Goal: Task Accomplishment & Management: Complete application form

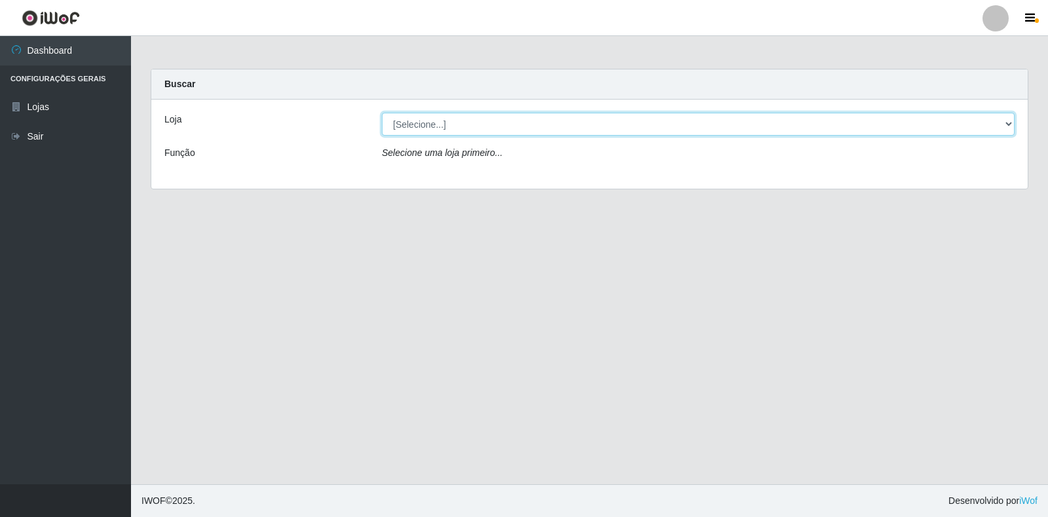
click at [440, 130] on select "[Selecione...] Extrabom - Loja 18 Goiabeiras" at bounding box center [698, 124] width 633 height 23
select select "501"
click at [382, 113] on select "[Selecione...] Extrabom - Loja 18 Goiabeiras" at bounding box center [698, 124] width 633 height 23
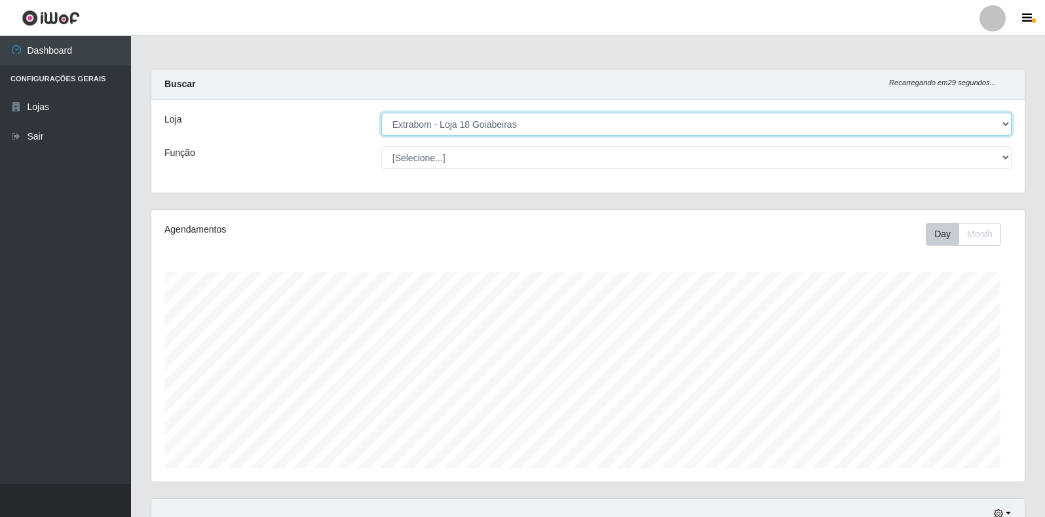
scroll to position [272, 873]
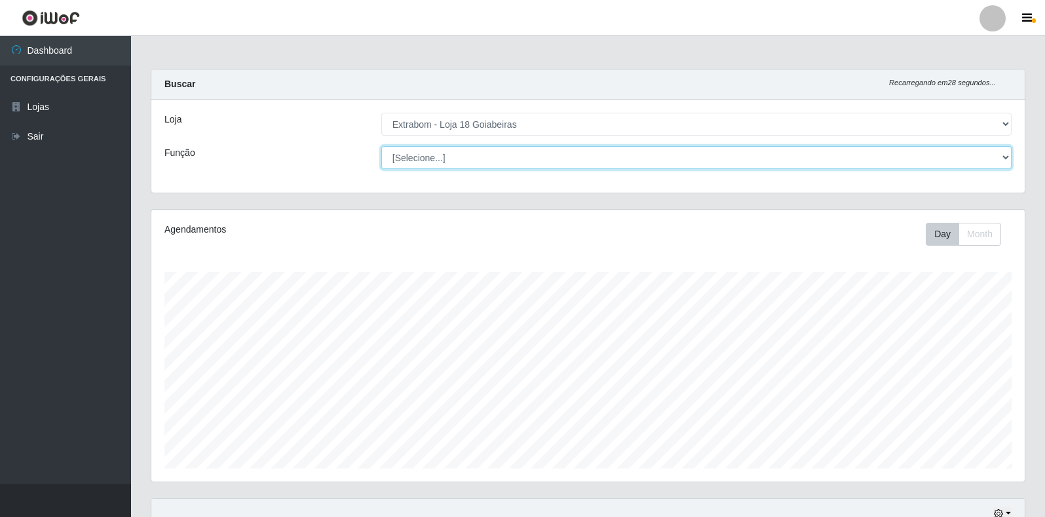
drag, startPoint x: 419, startPoint y: 146, endPoint x: 424, endPoint y: 162, distance: 16.6
click at [419, 152] on select "[Selecione...] ATENDENTE DE E-COMMERCE ATENDENTE DE E-COMMERCE + ATENDENTE DE E…" at bounding box center [696, 157] width 630 height 23
click at [381, 146] on select "[Selecione...] ATENDENTE DE E-COMMERCE ATENDENTE DE E-COMMERCE + ATENDENTE DE E…" at bounding box center [696, 157] width 630 height 23
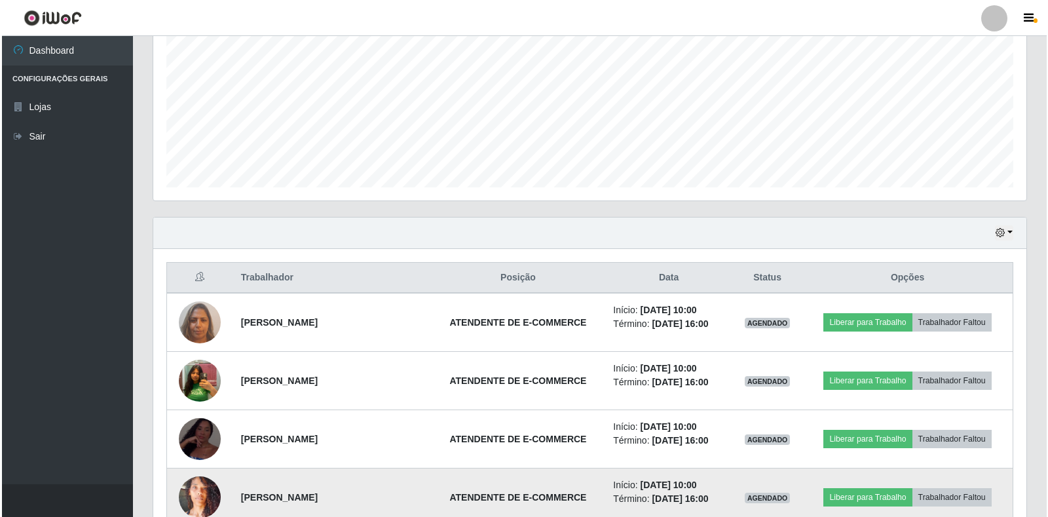
scroll to position [448, 0]
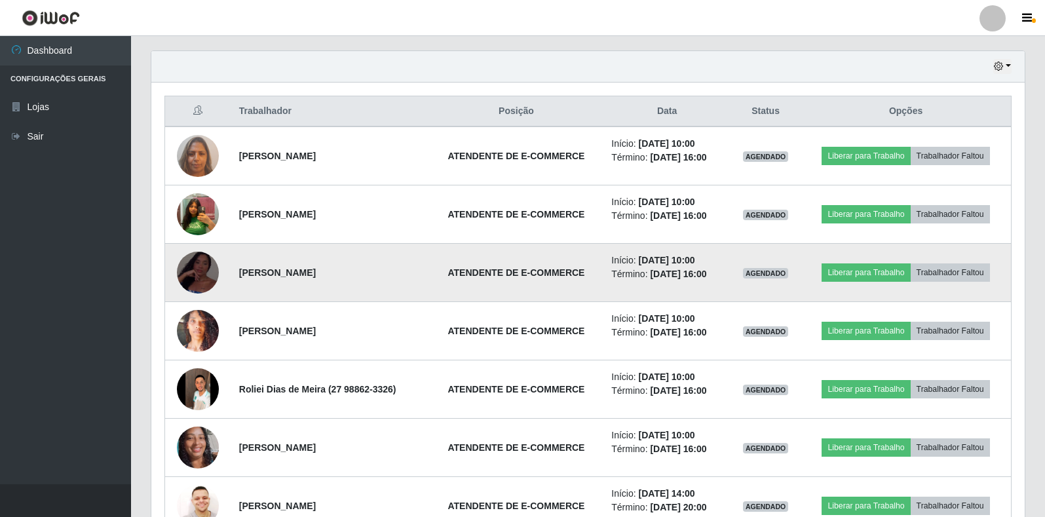
click at [191, 275] on img at bounding box center [198, 272] width 42 height 91
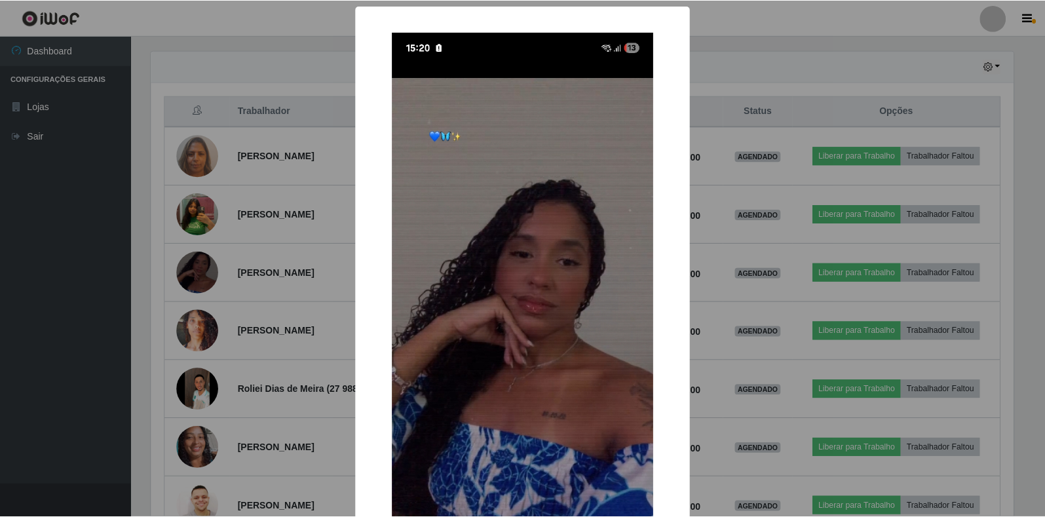
scroll to position [66, 0]
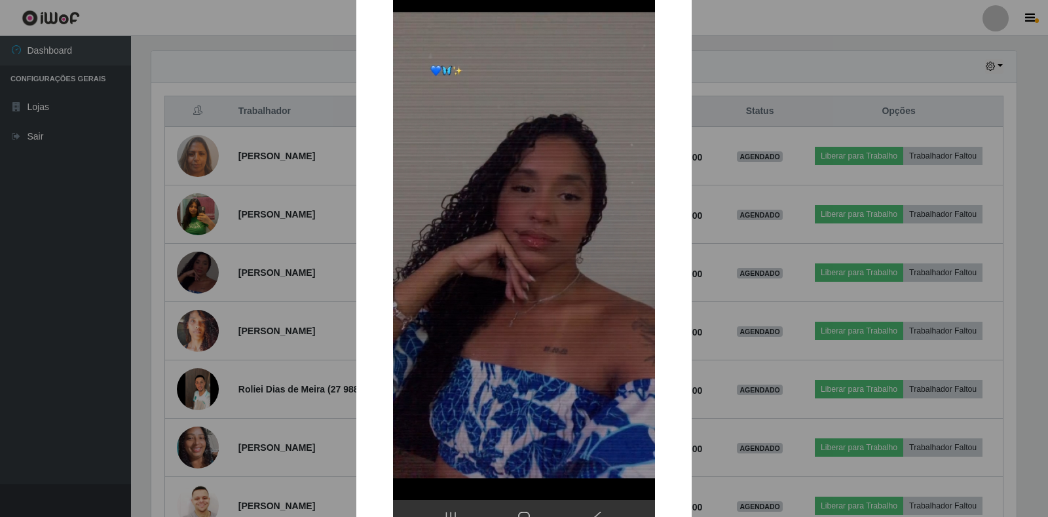
drag, startPoint x: 256, startPoint y: 274, endPoint x: 261, endPoint y: 280, distance: 7.5
click at [257, 275] on div "× OK Cancel" at bounding box center [524, 258] width 1048 height 517
click at [261, 280] on div "× OK Cancel" at bounding box center [524, 258] width 1048 height 517
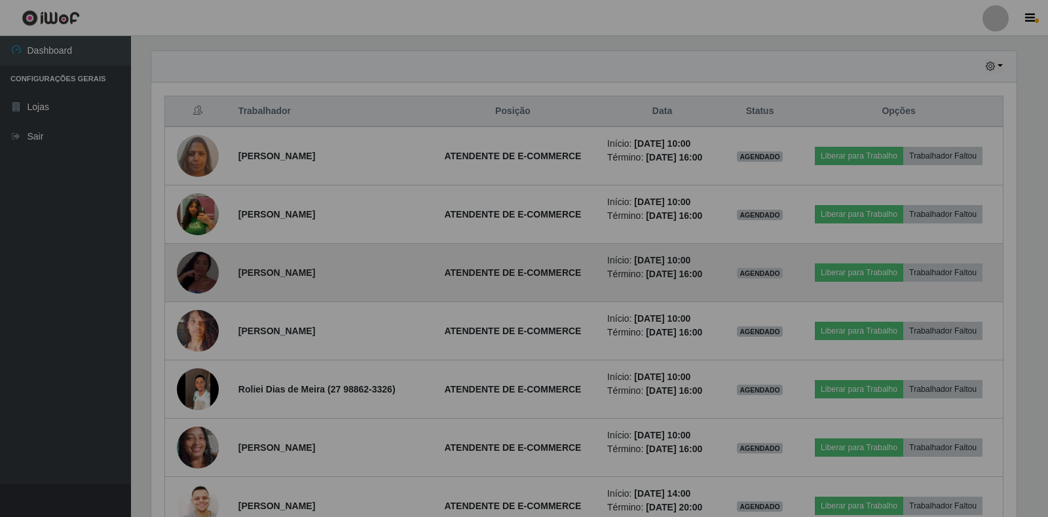
scroll to position [272, 873]
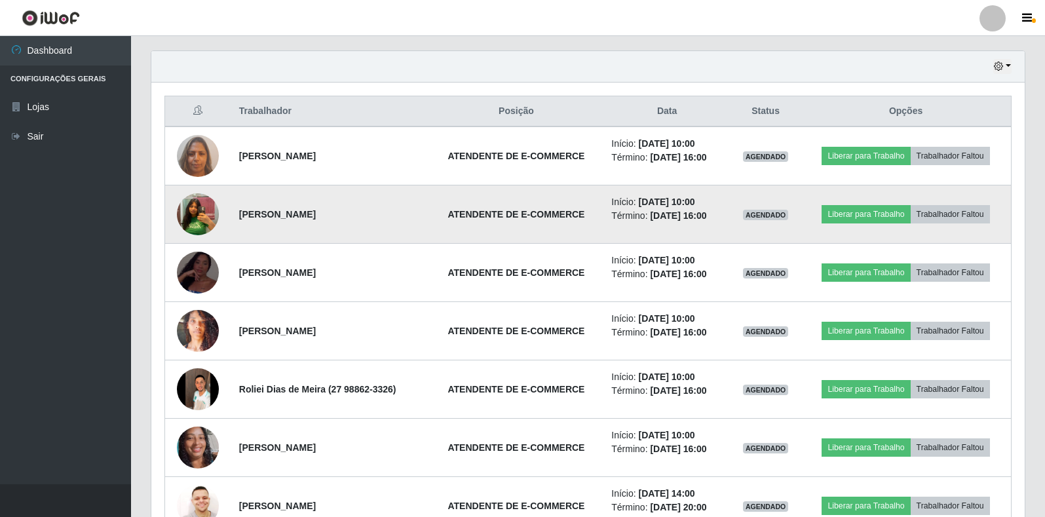
click at [192, 229] on img at bounding box center [198, 214] width 42 height 54
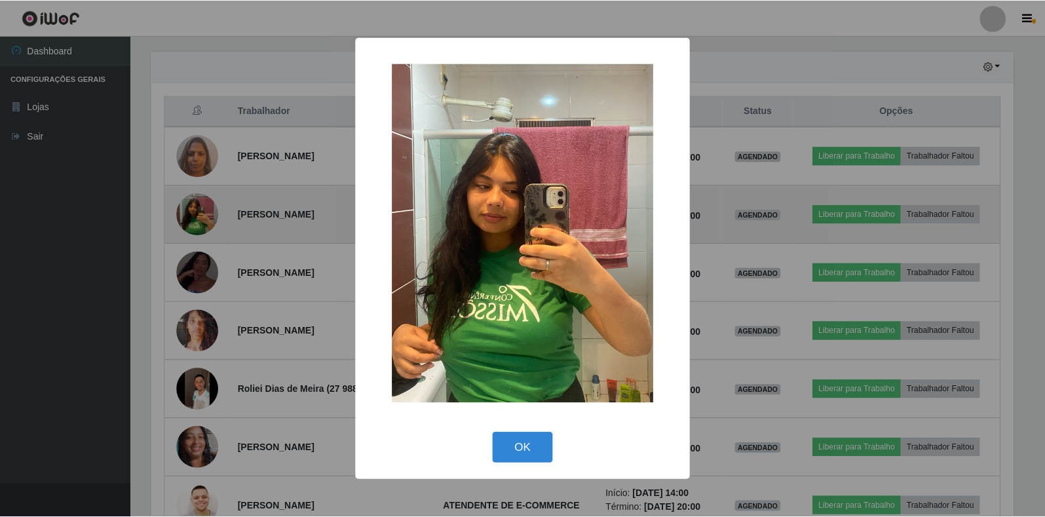
scroll to position [272, 866]
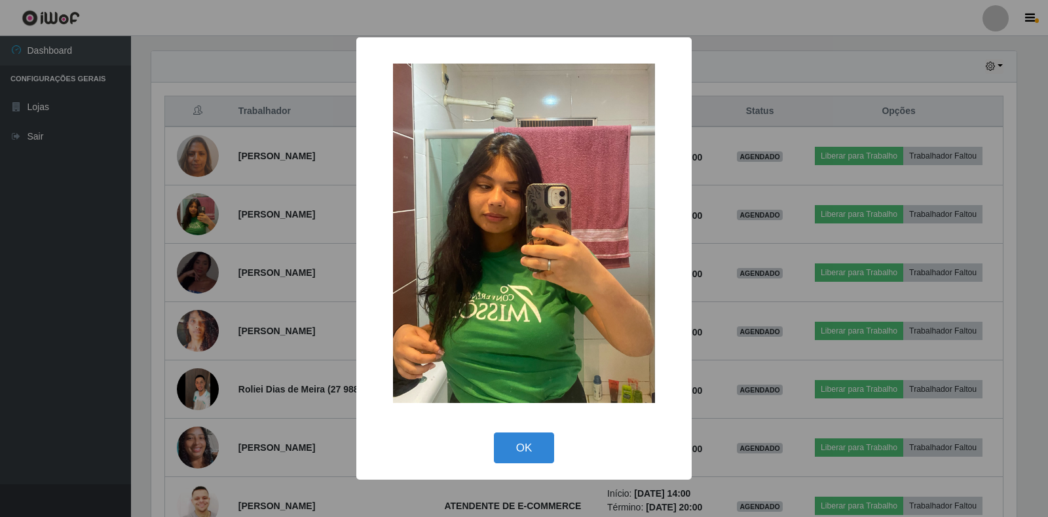
click at [216, 219] on div "× OK Cancel" at bounding box center [524, 258] width 1048 height 517
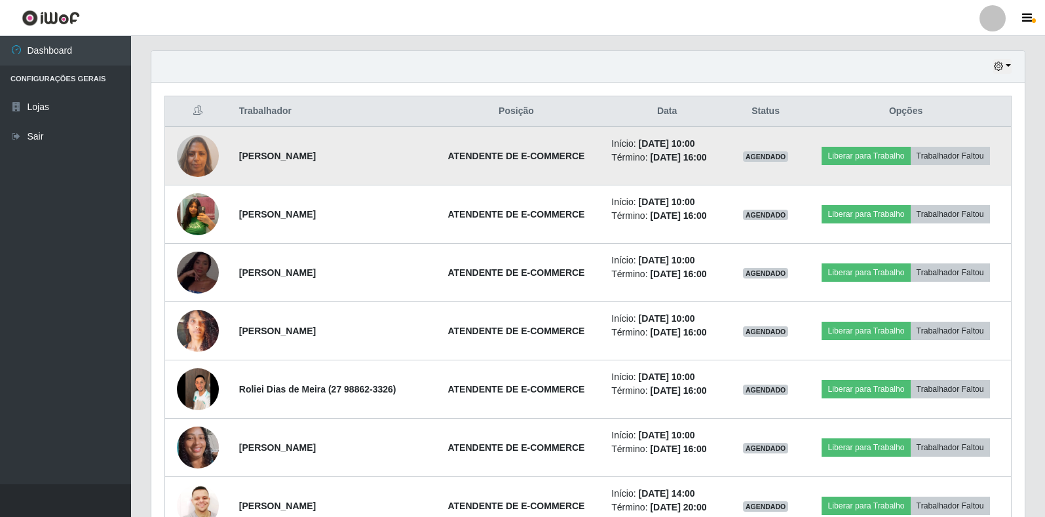
scroll to position [272, 873]
click at [197, 163] on img at bounding box center [198, 156] width 42 height 56
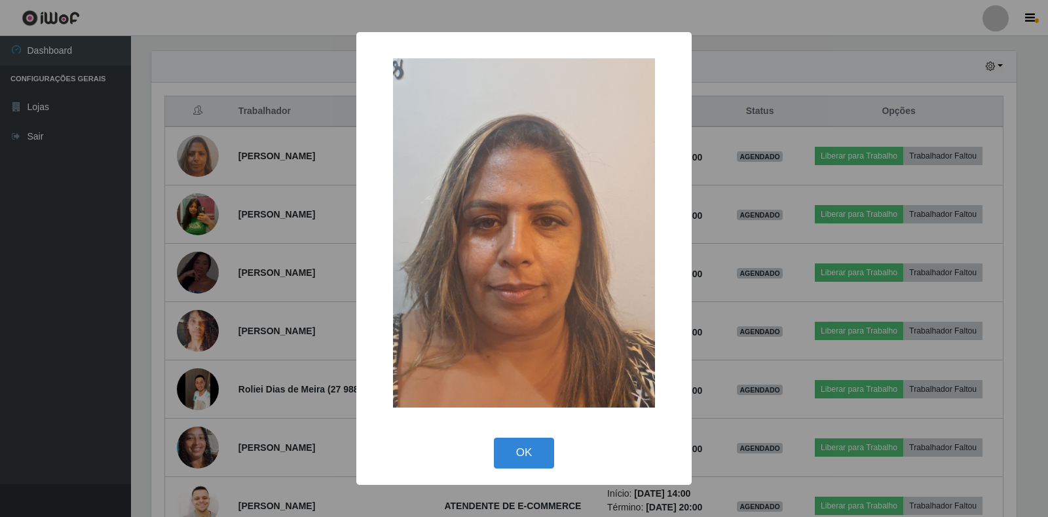
drag, startPoint x: 226, startPoint y: 195, endPoint x: 236, endPoint y: 204, distance: 13.4
click at [228, 197] on div "× OK Cancel" at bounding box center [524, 258] width 1048 height 517
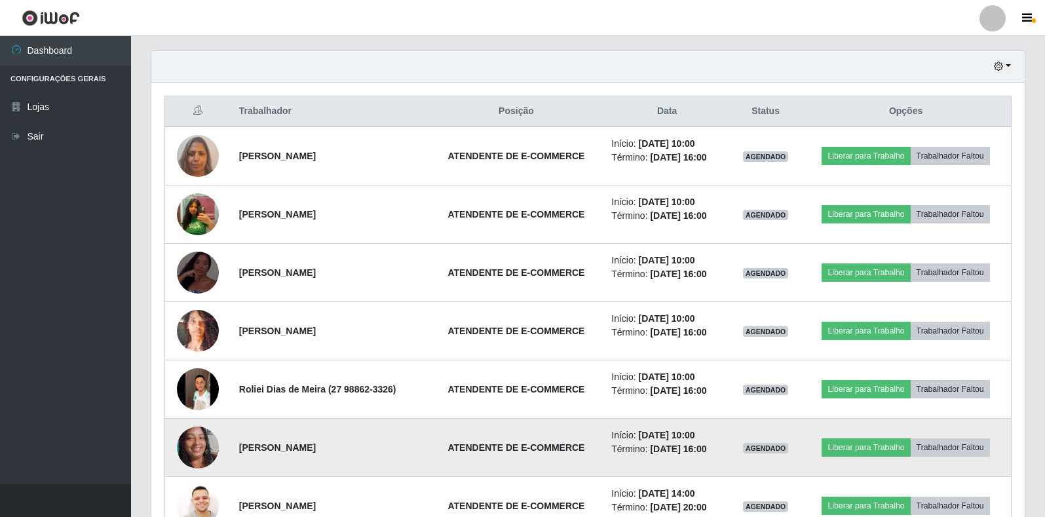
scroll to position [272, 873]
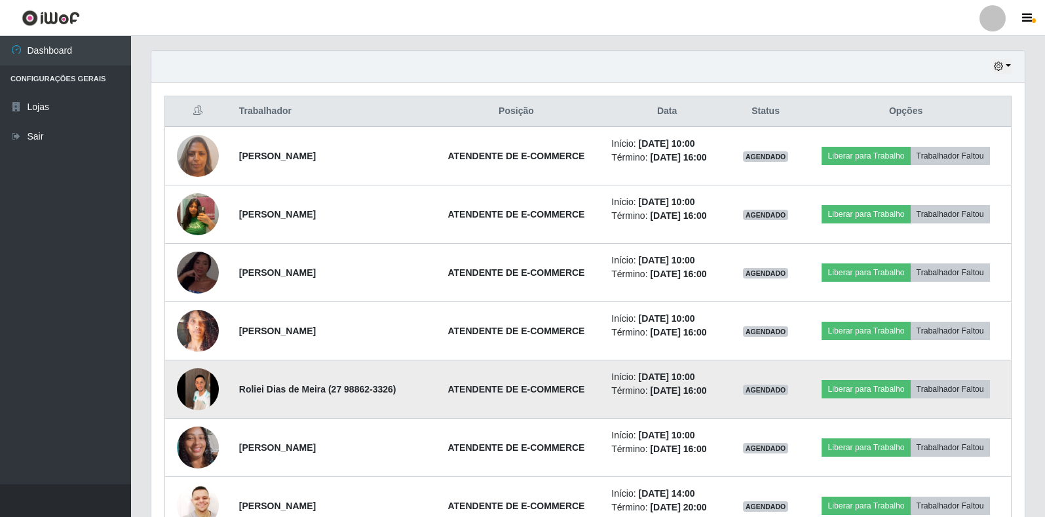
click at [202, 393] on img at bounding box center [198, 389] width 42 height 93
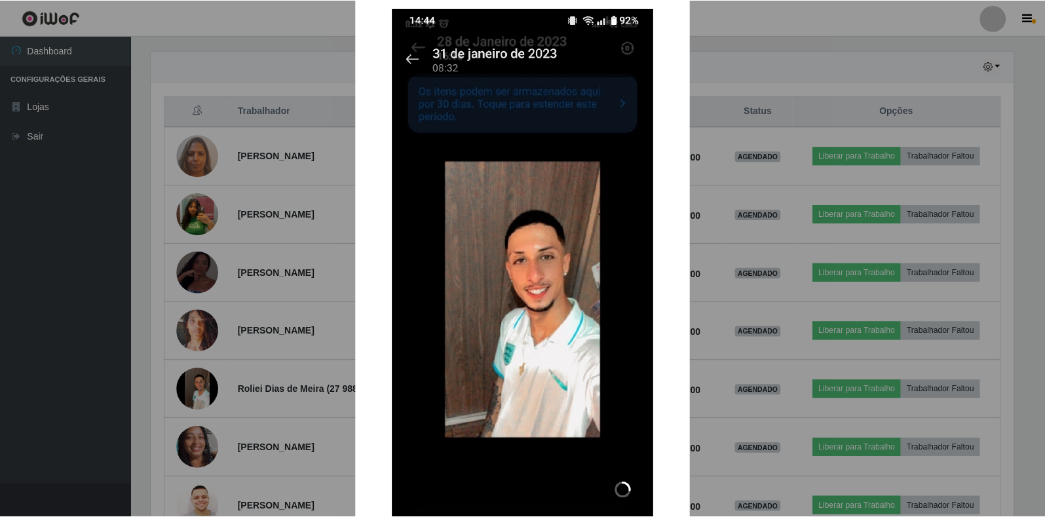
scroll to position [0, 0]
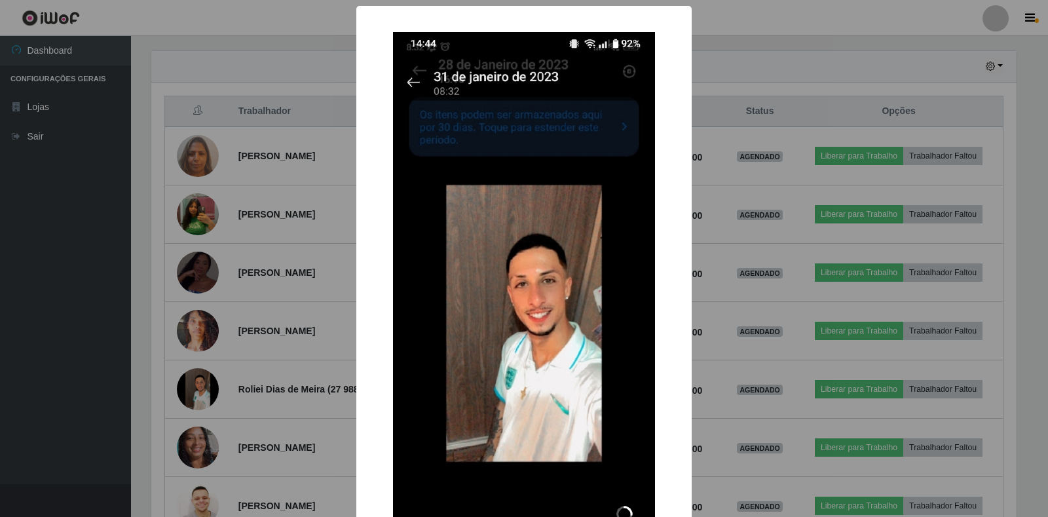
click at [260, 260] on div "× OK Cancel" at bounding box center [524, 258] width 1048 height 517
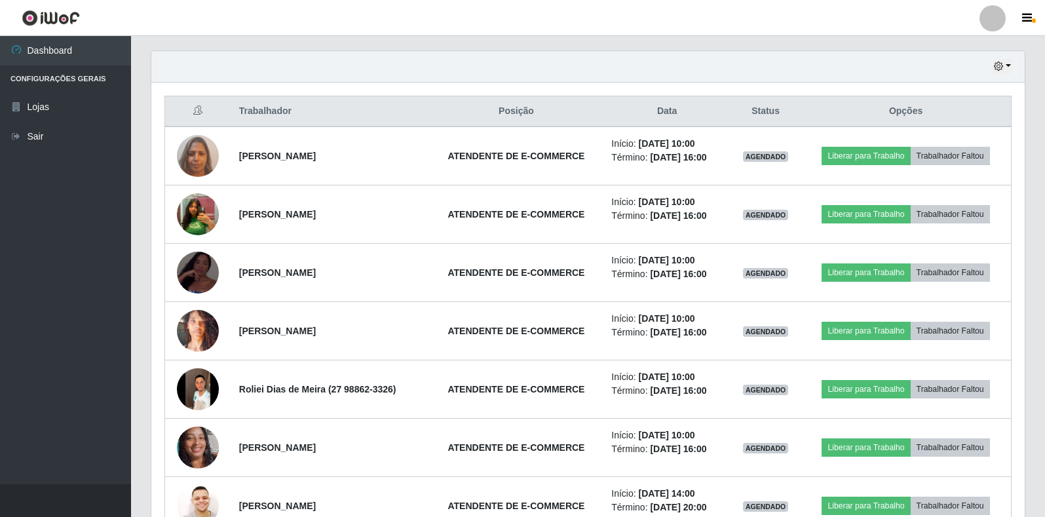
scroll to position [272, 873]
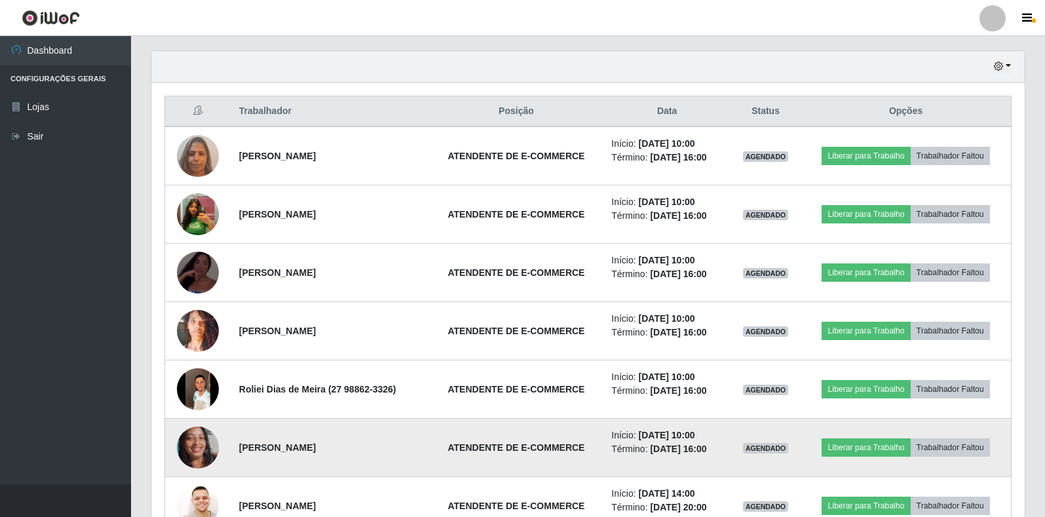
click at [192, 455] on img at bounding box center [198, 447] width 42 height 93
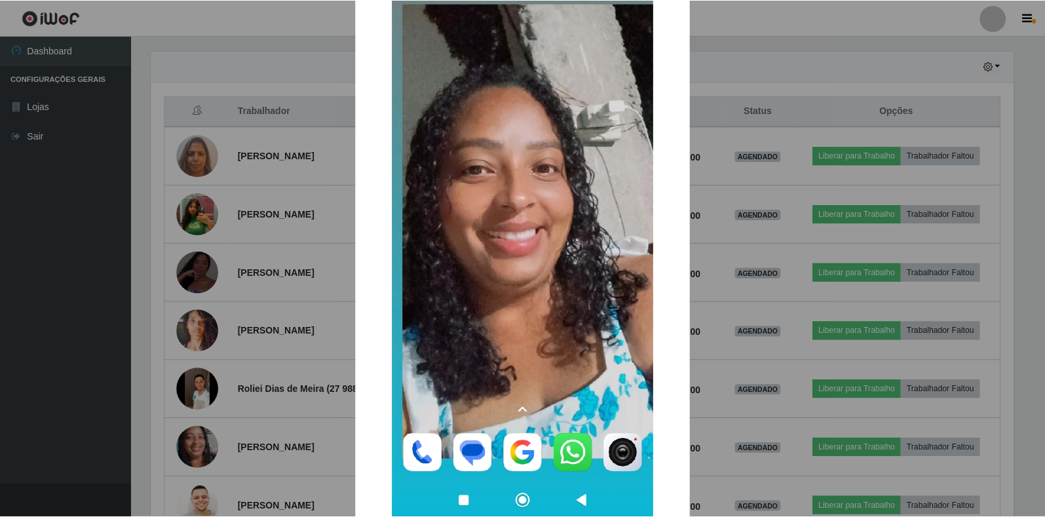
scroll to position [131, 0]
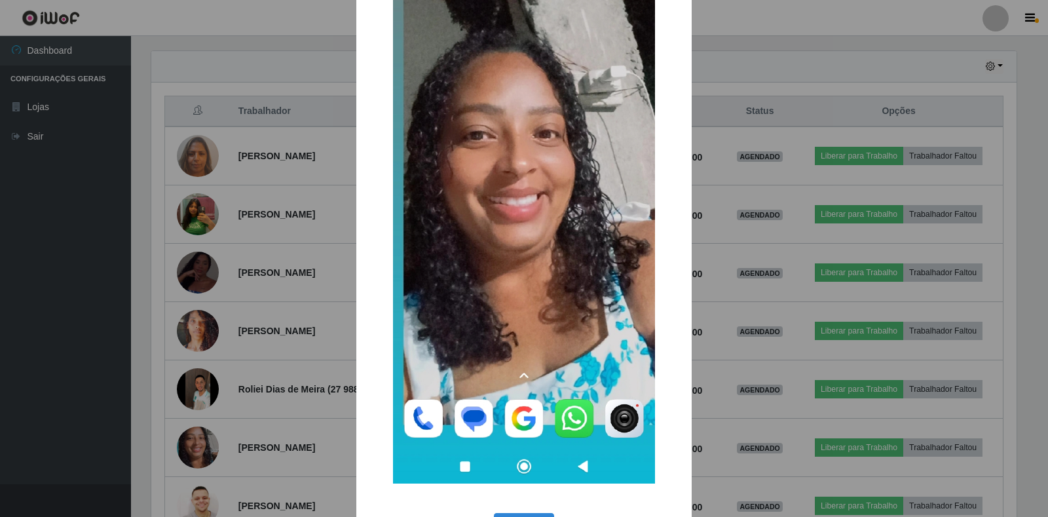
click at [189, 291] on div "× OK Cancel" at bounding box center [524, 258] width 1048 height 517
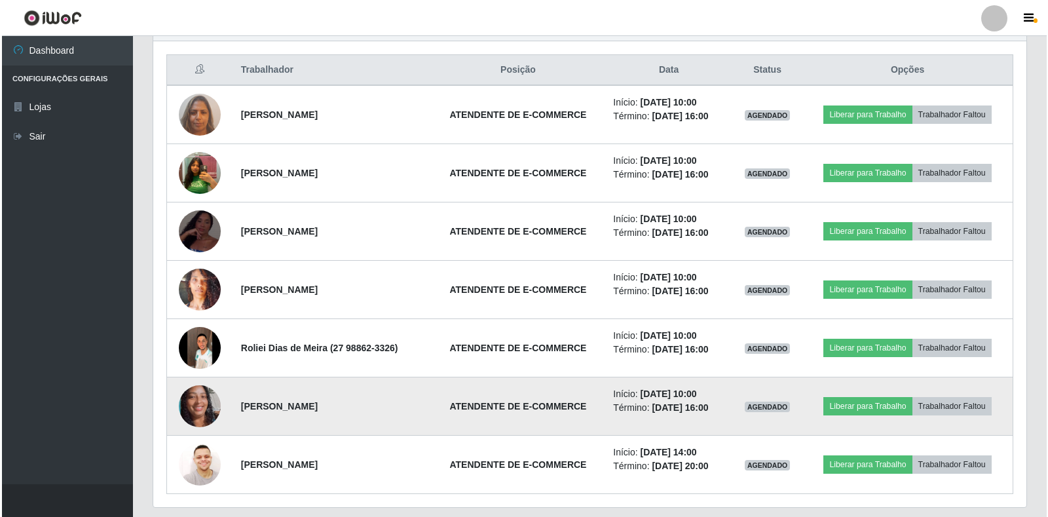
scroll to position [528, 0]
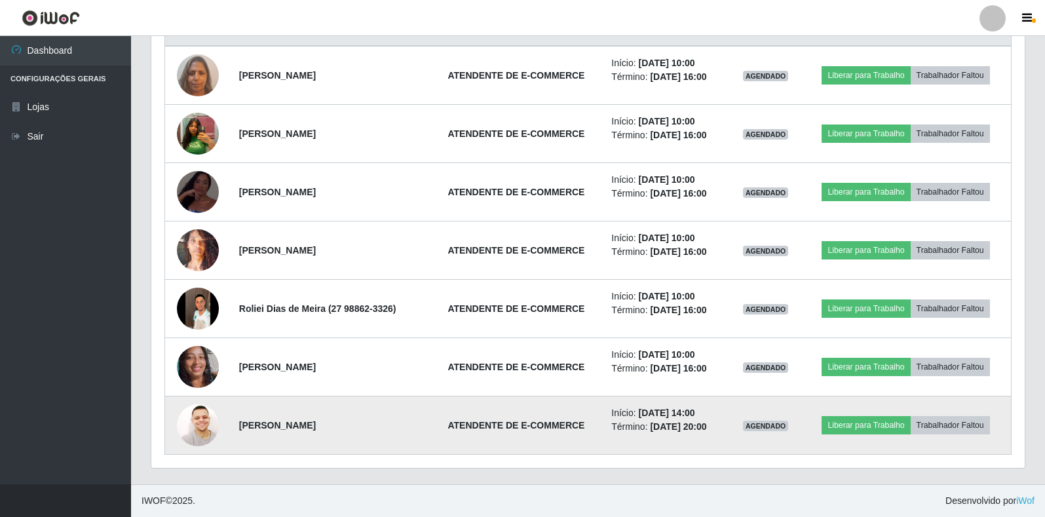
click at [199, 424] on img at bounding box center [198, 425] width 42 height 42
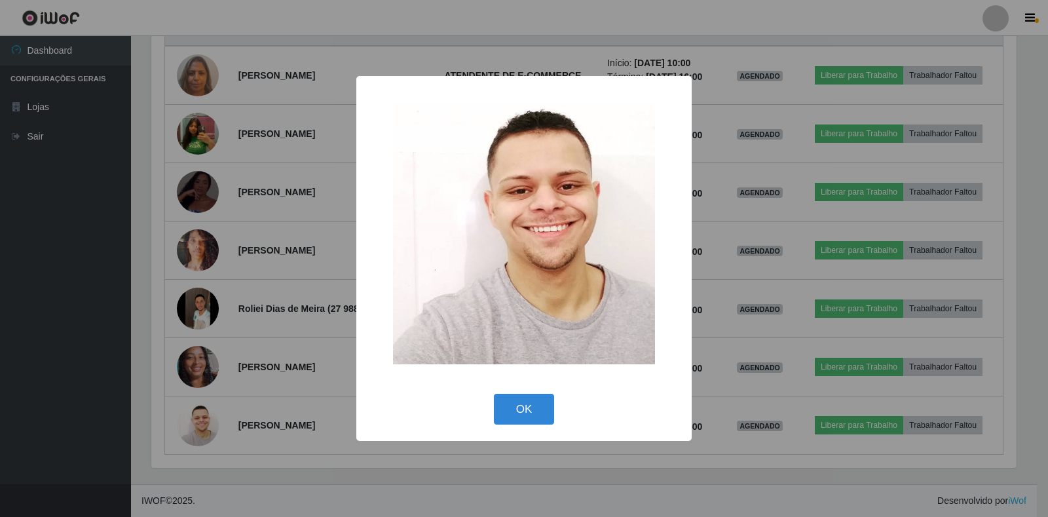
click at [304, 235] on div "× OK Cancel" at bounding box center [524, 258] width 1048 height 517
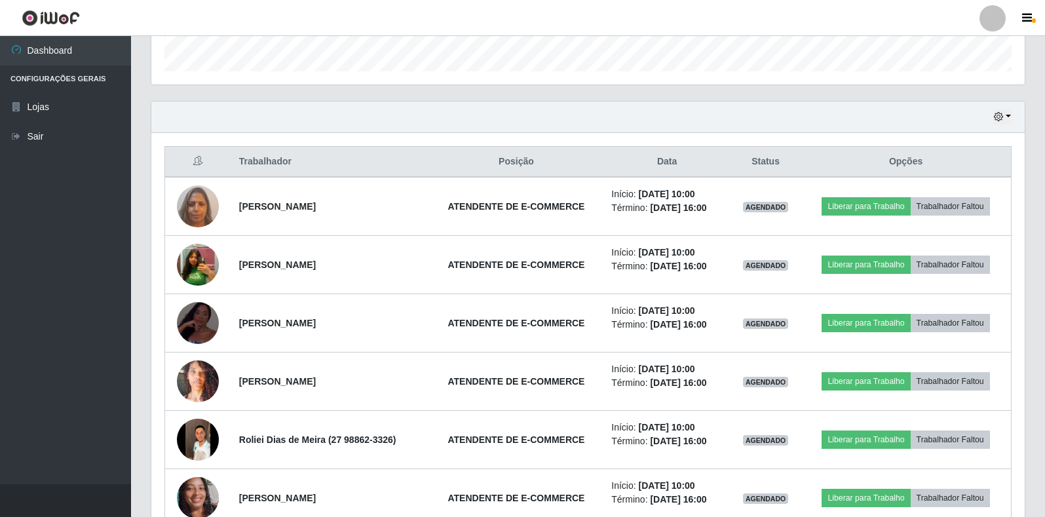
click at [1023, 105] on div "Hoje 1 dia 3 dias 1 Semana Não encerrados" at bounding box center [587, 117] width 873 height 31
drag, startPoint x: 1000, startPoint y: 119, endPoint x: 991, endPoint y: 124, distance: 10.6
click at [999, 119] on icon "button" at bounding box center [998, 116] width 9 height 9
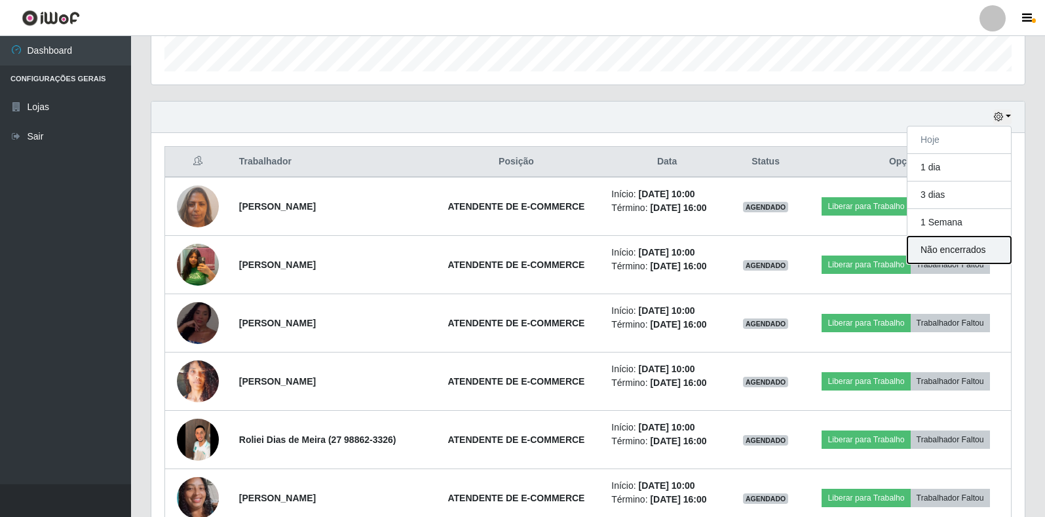
drag, startPoint x: 964, startPoint y: 247, endPoint x: 972, endPoint y: 249, distance: 8.7
click at [972, 249] on button "Não encerrados" at bounding box center [959, 250] width 104 height 27
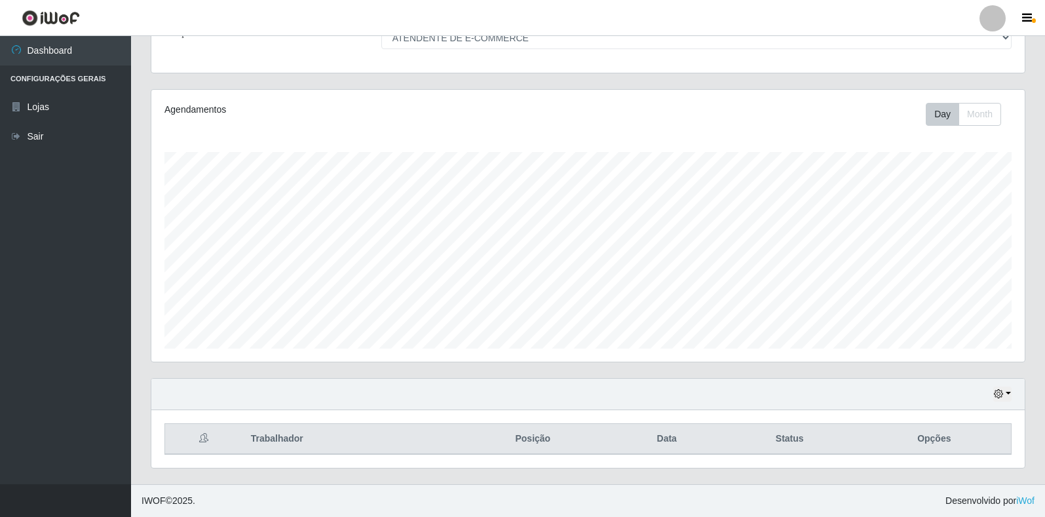
click at [990, 391] on div "Hoje 1 dia 3 dias 1 Semana Não encerrados" at bounding box center [587, 394] width 873 height 31
click at [1001, 391] on icon "button" at bounding box center [998, 393] width 9 height 9
click at [942, 342] on button "1 Semana" at bounding box center [959, 346] width 104 height 28
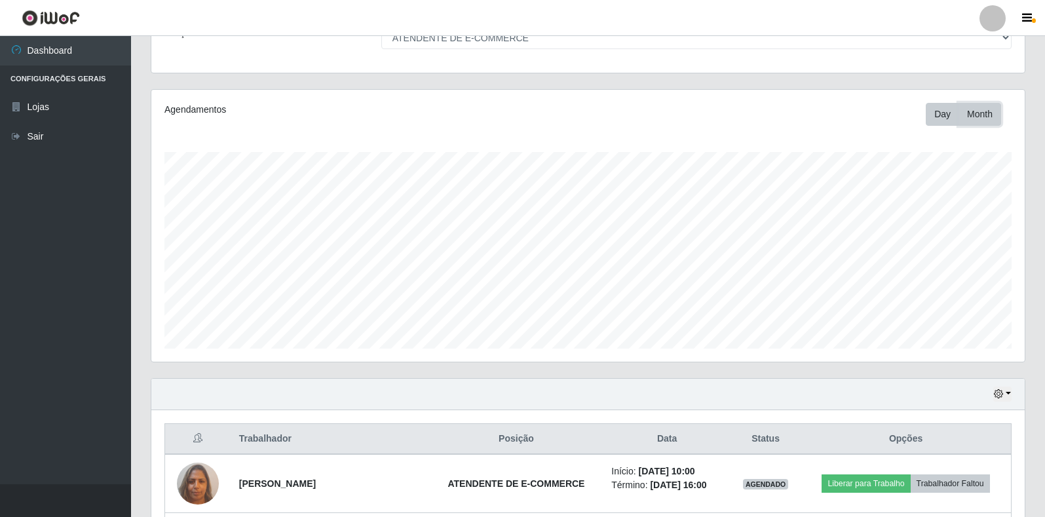
click at [963, 120] on button "Month" at bounding box center [980, 114] width 43 height 23
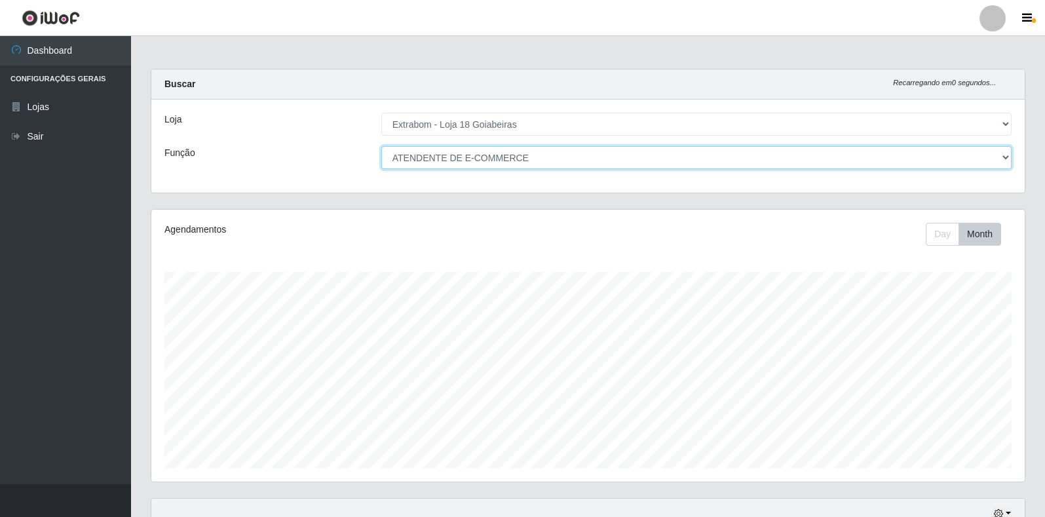
click at [500, 151] on select "[Selecione...] ATENDENTE DE E-COMMERCE ATENDENTE DE E-COMMERCE + ATENDENTE DE E…" at bounding box center [696, 157] width 630 height 23
select select "24"
click at [381, 146] on select "[Selecione...] ATENDENTE DE E-COMMERCE ATENDENTE DE E-COMMERCE + ATENDENTE DE E…" at bounding box center [696, 157] width 630 height 23
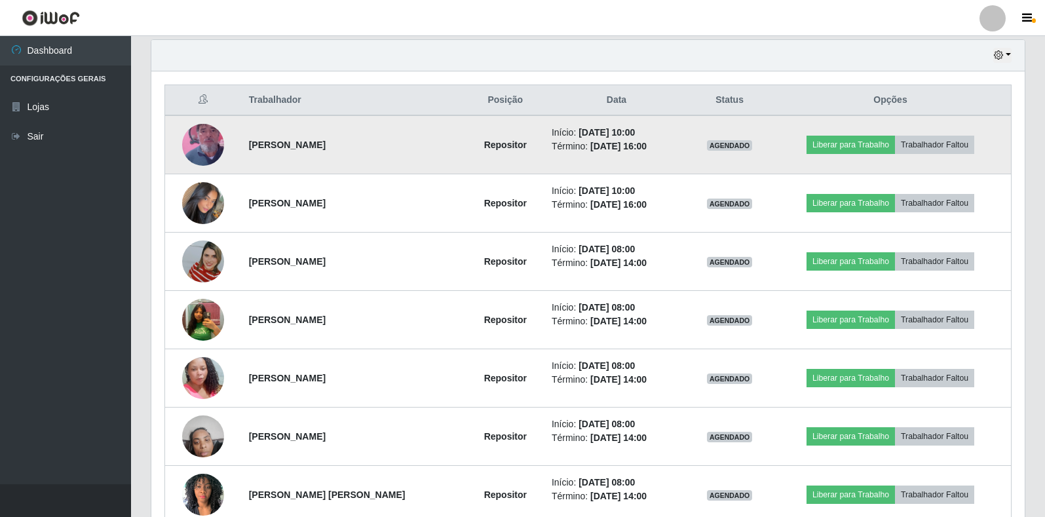
click at [211, 147] on img at bounding box center [203, 144] width 42 height 75
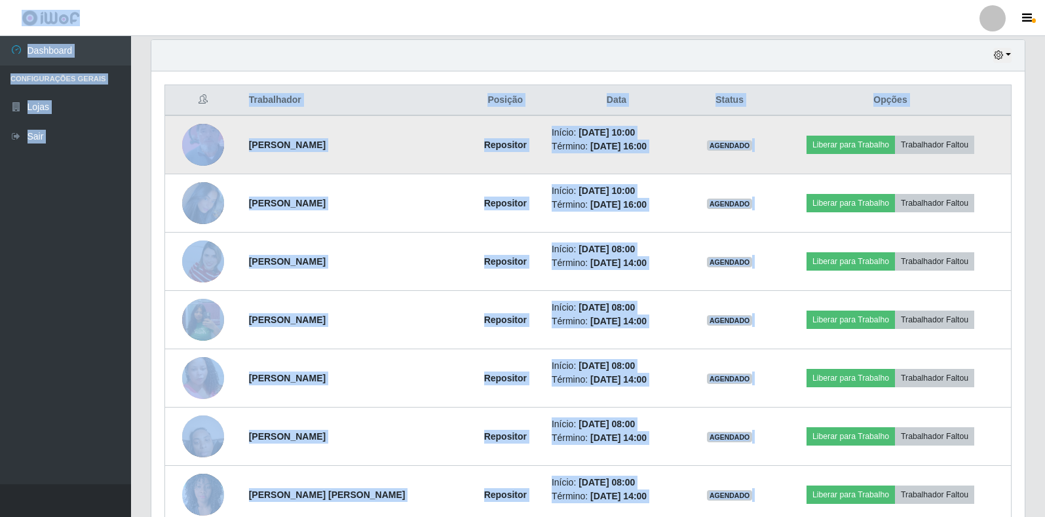
click at [197, 156] on img at bounding box center [203, 144] width 42 height 75
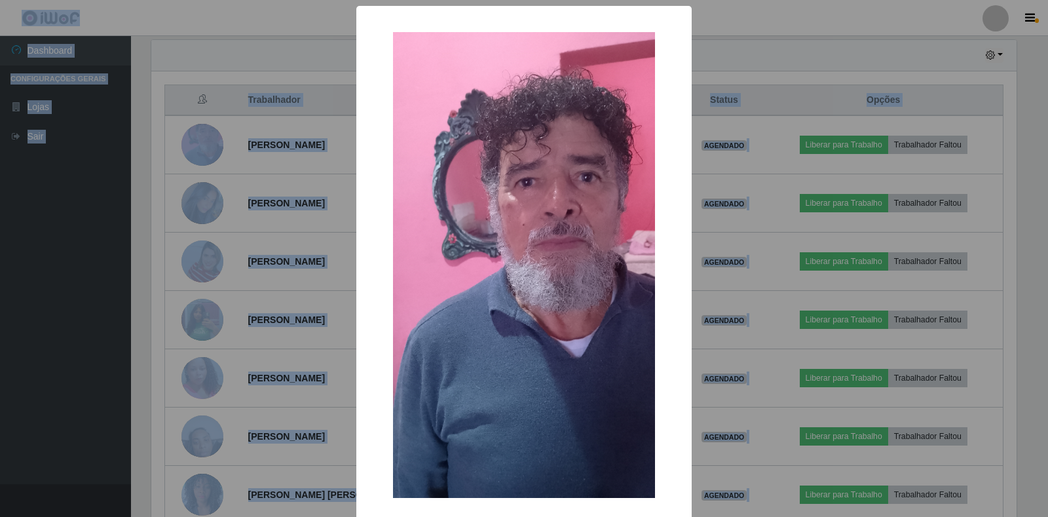
click at [215, 228] on div "× OK Cancel" at bounding box center [524, 258] width 1048 height 517
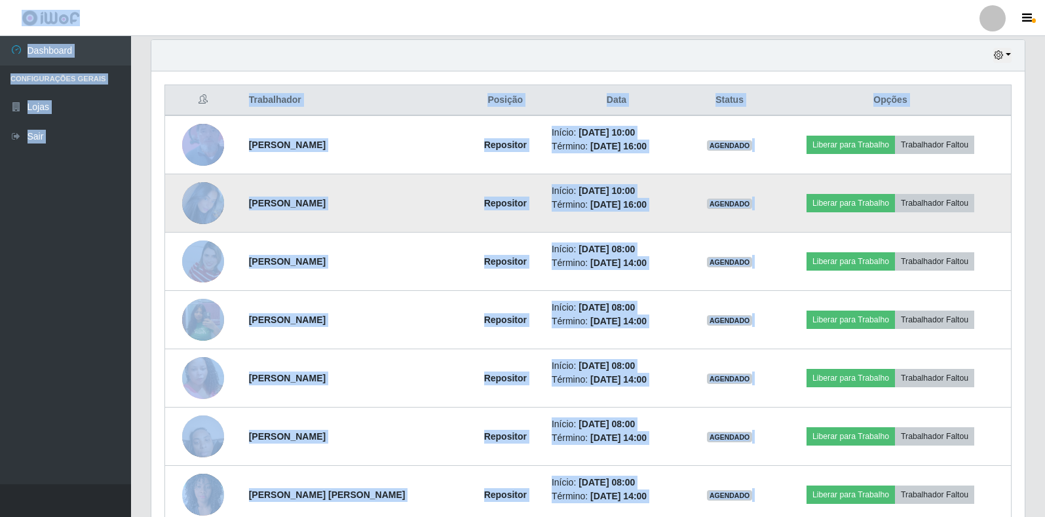
click at [204, 201] on img at bounding box center [203, 203] width 42 height 75
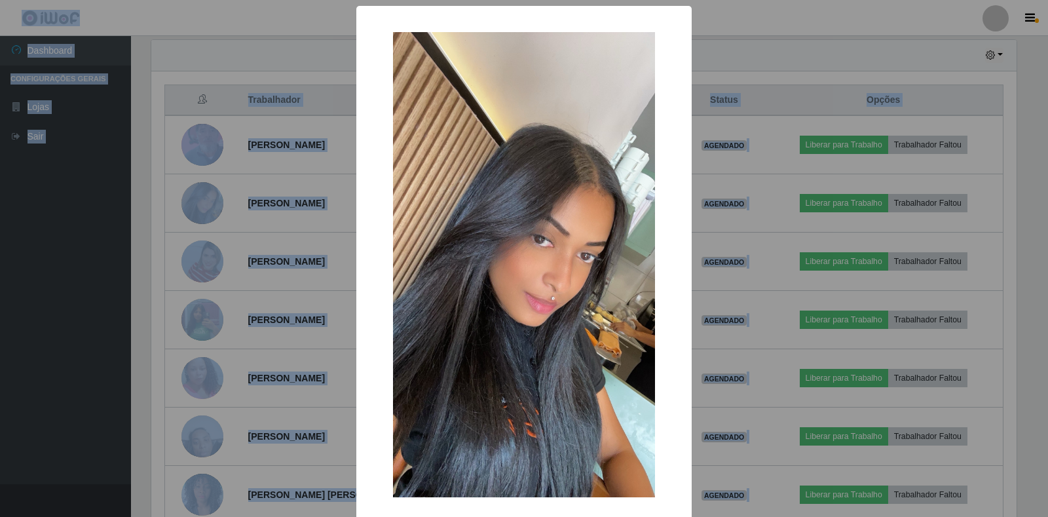
click at [320, 257] on div "× OK Cancel" at bounding box center [524, 258] width 1048 height 517
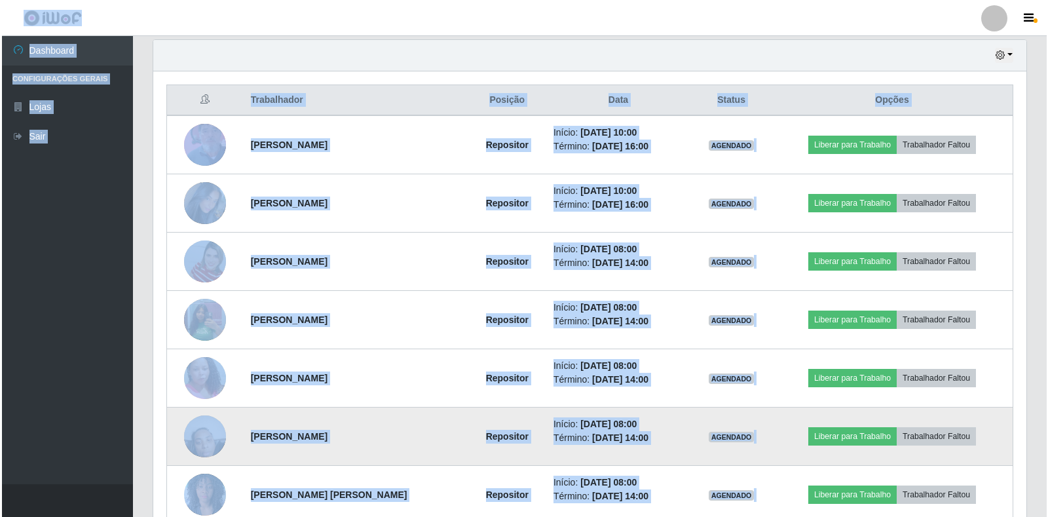
scroll to position [272, 873]
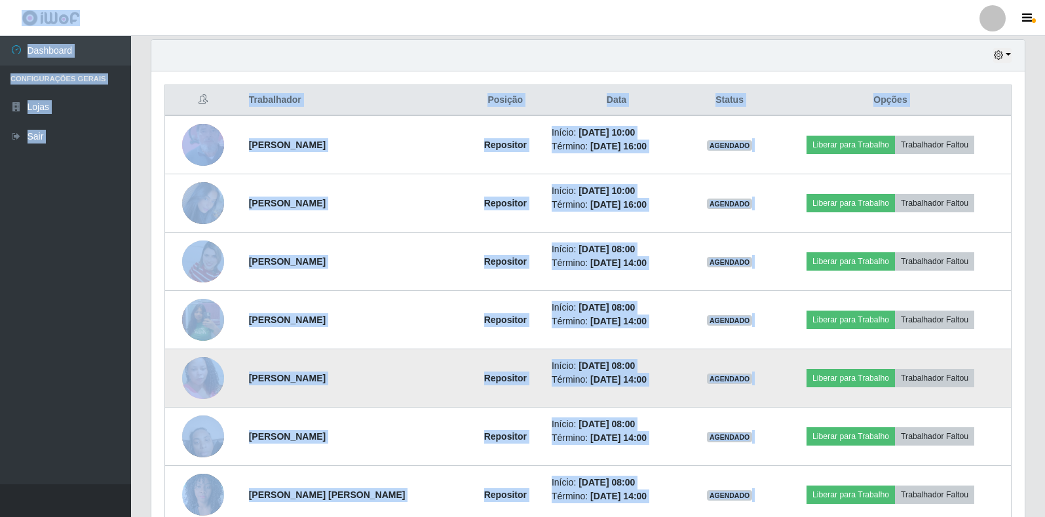
click at [201, 387] on img at bounding box center [203, 378] width 42 height 75
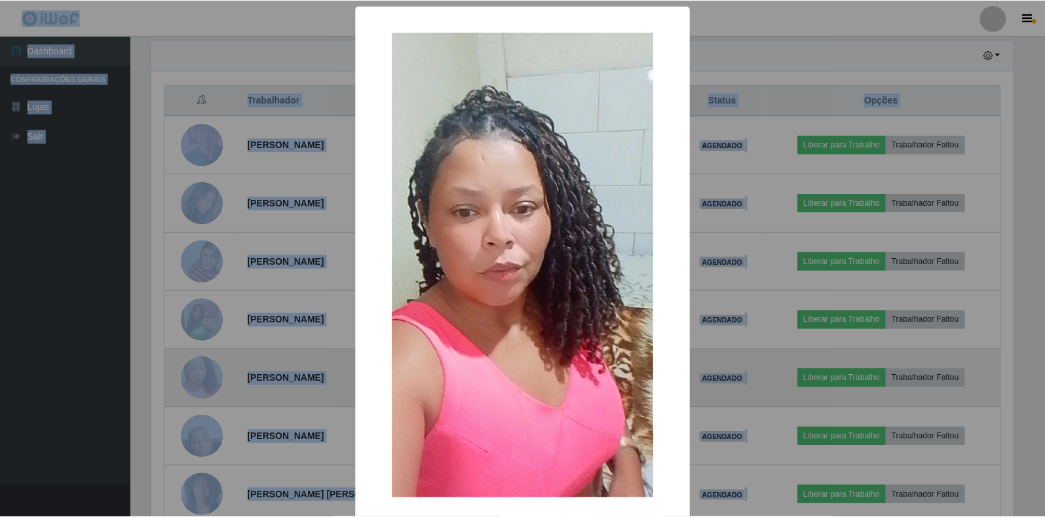
scroll to position [272, 866]
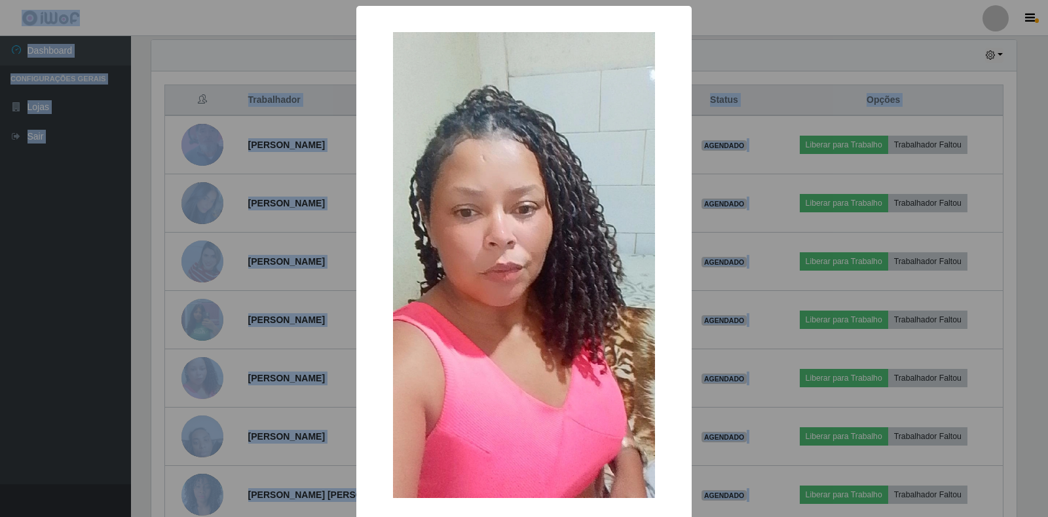
click at [240, 349] on div "× OK Cancel" at bounding box center [524, 258] width 1048 height 517
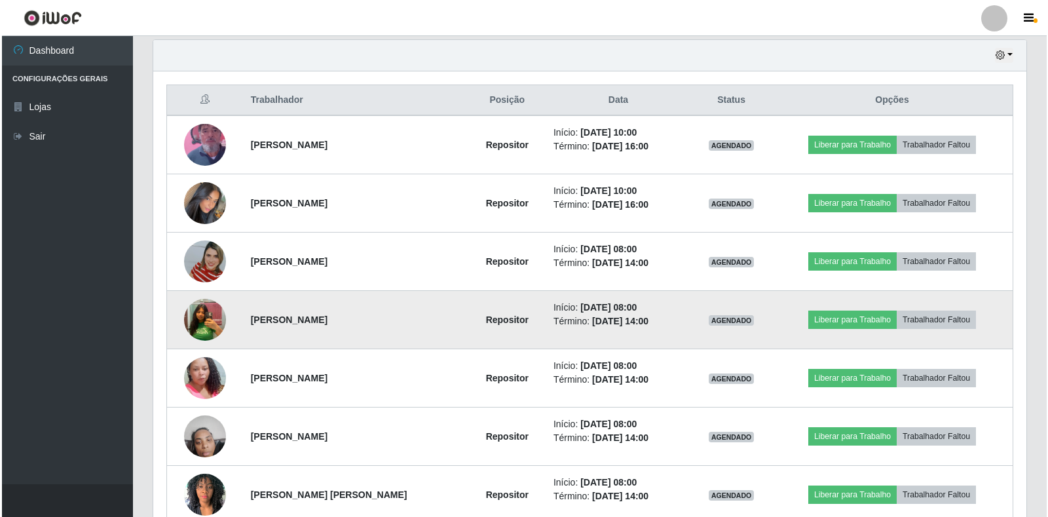
scroll to position [272, 873]
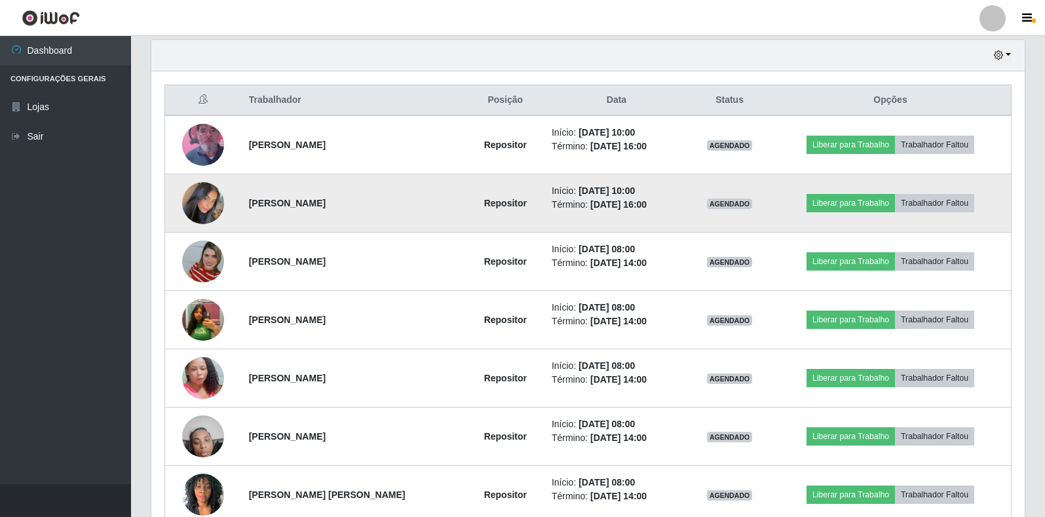
click at [212, 199] on img at bounding box center [203, 203] width 42 height 75
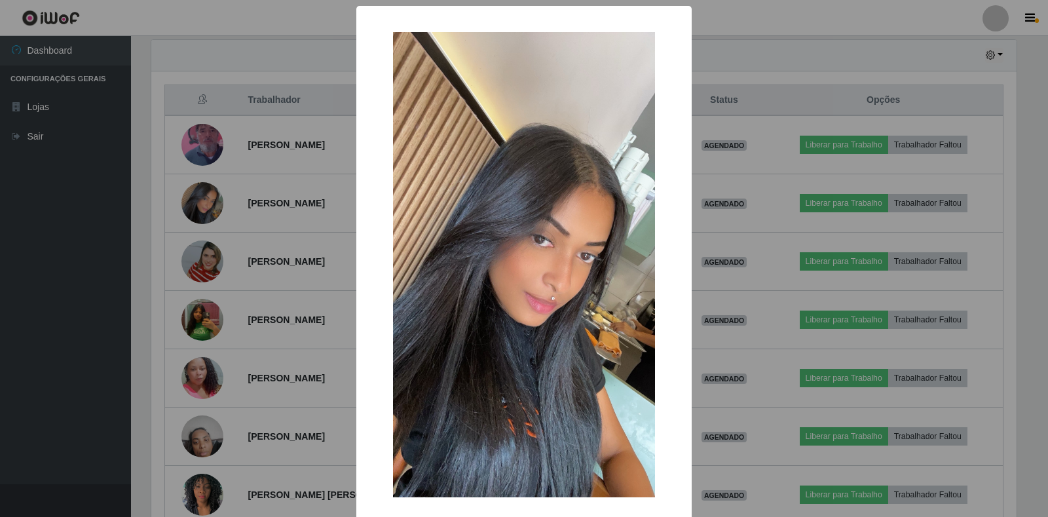
click at [265, 299] on div "× OK Cancel" at bounding box center [524, 258] width 1048 height 517
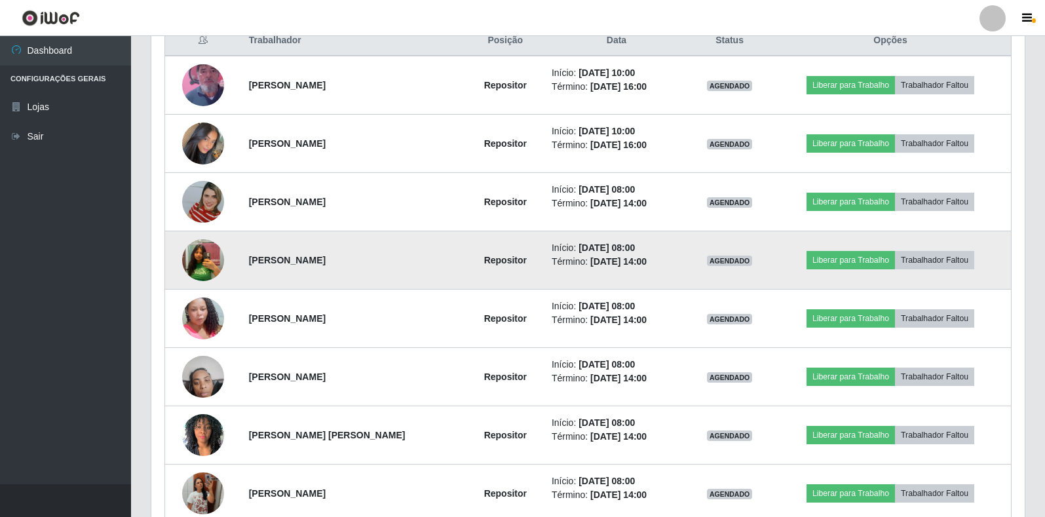
scroll to position [590, 0]
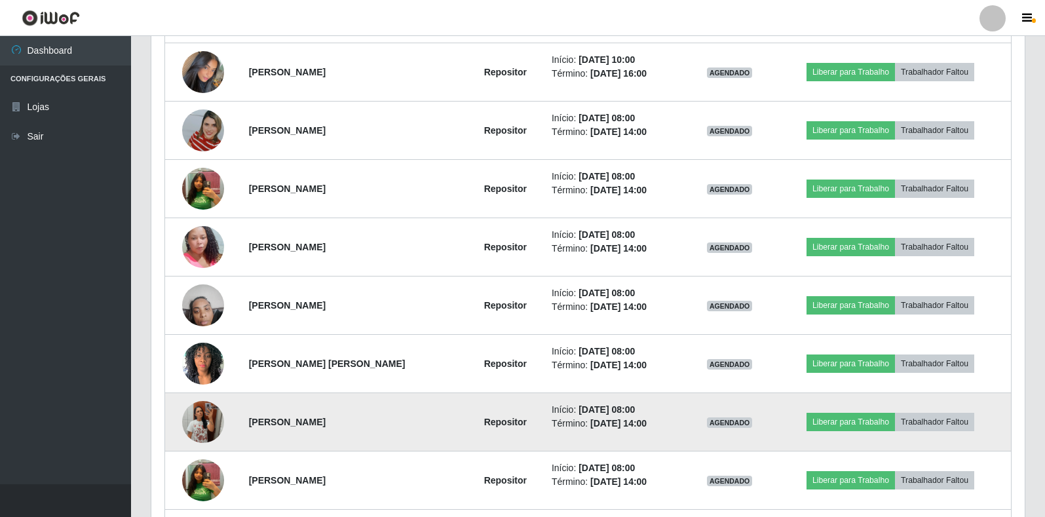
click at [204, 415] on img at bounding box center [203, 422] width 42 height 75
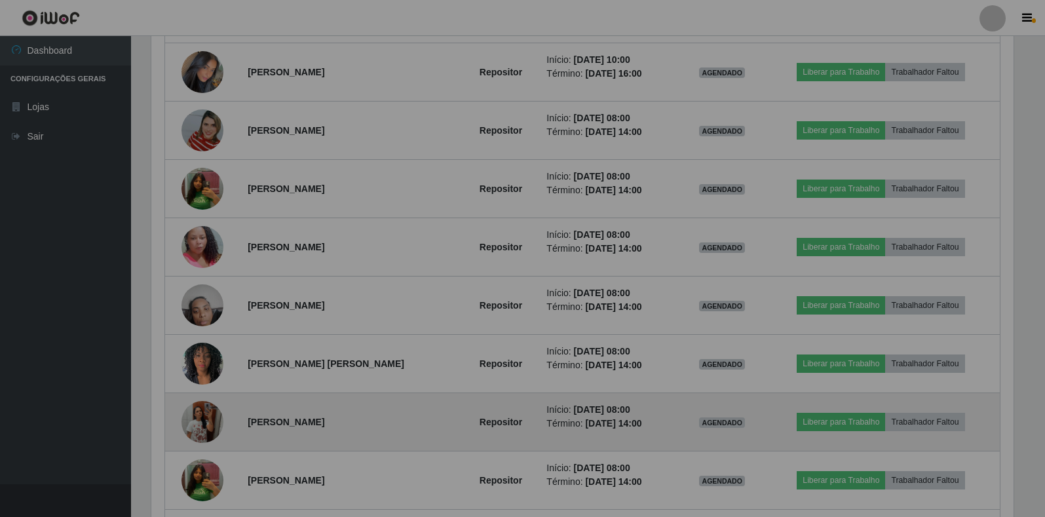
scroll to position [272, 866]
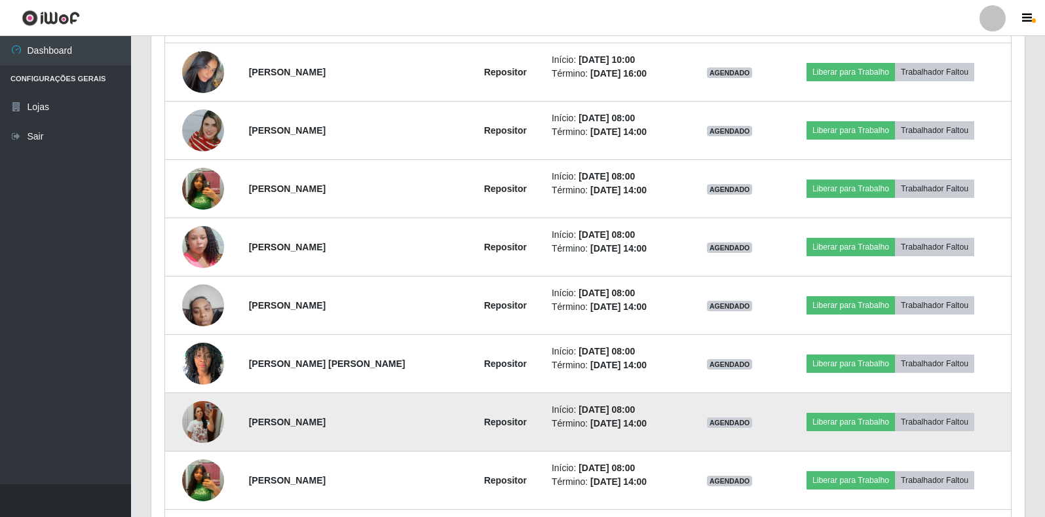
click at [207, 411] on img at bounding box center [203, 422] width 42 height 75
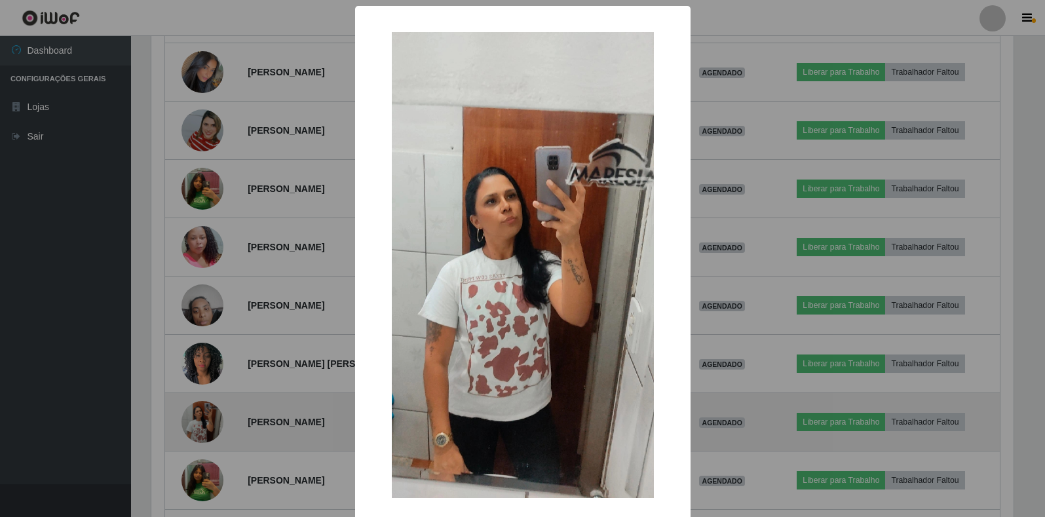
click at [207, 411] on div "× OK Cancel" at bounding box center [522, 258] width 1045 height 517
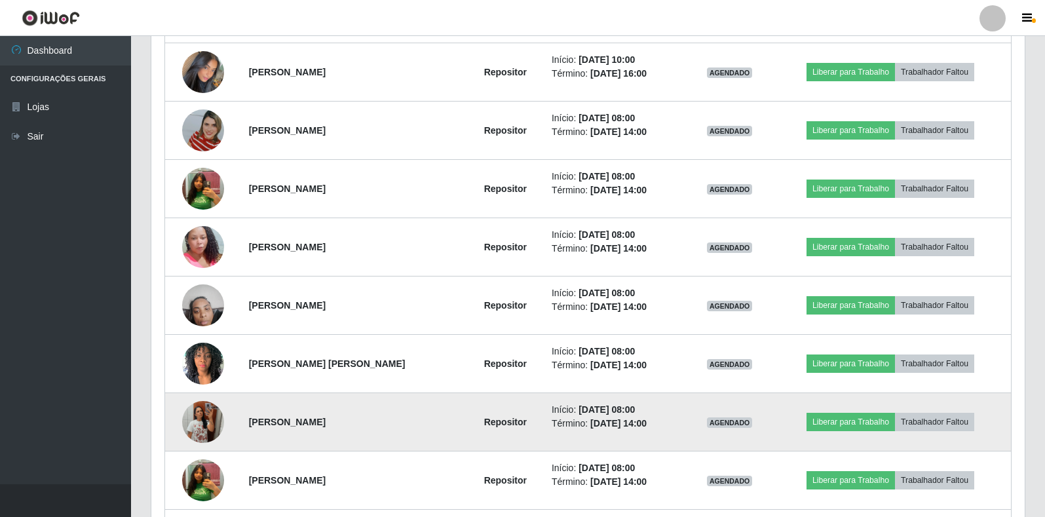
click at [207, 411] on img at bounding box center [203, 422] width 42 height 75
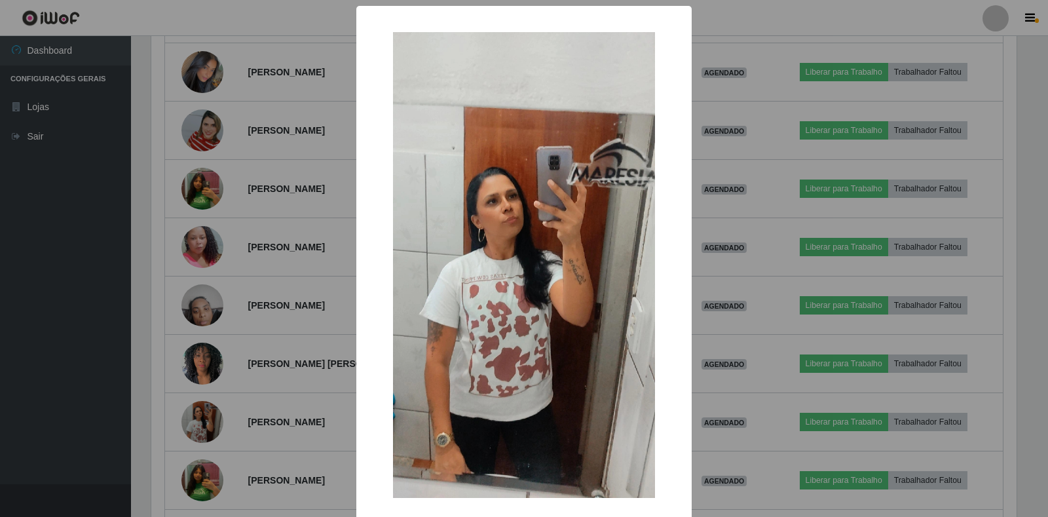
click at [228, 350] on div "× OK Cancel" at bounding box center [524, 258] width 1048 height 517
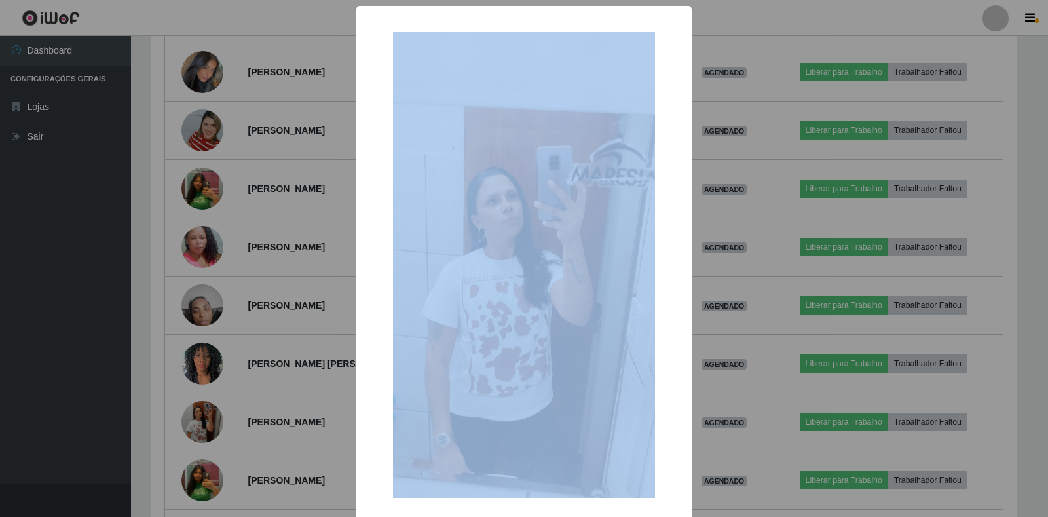
click at [228, 350] on div "× OK Cancel" at bounding box center [524, 258] width 1048 height 517
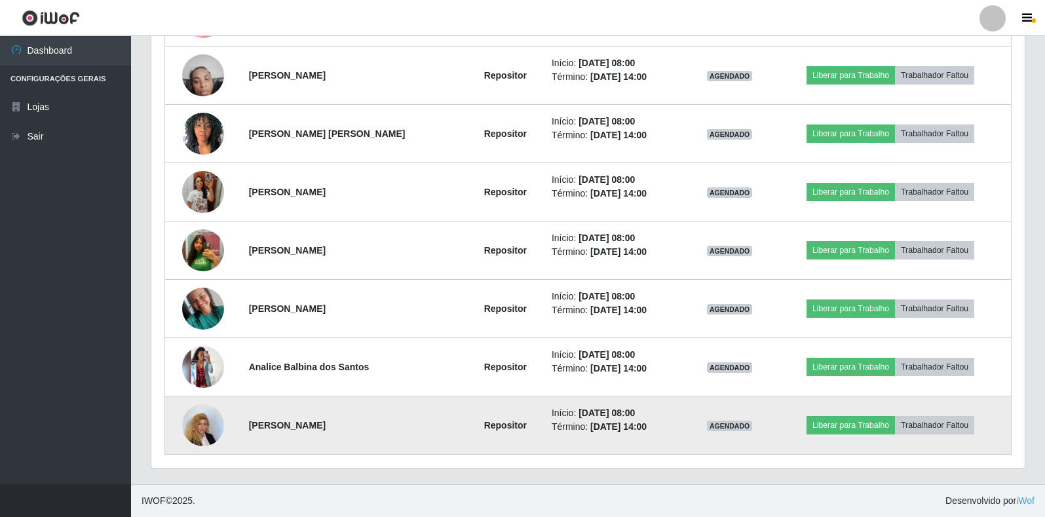
click at [202, 415] on img at bounding box center [203, 425] width 42 height 56
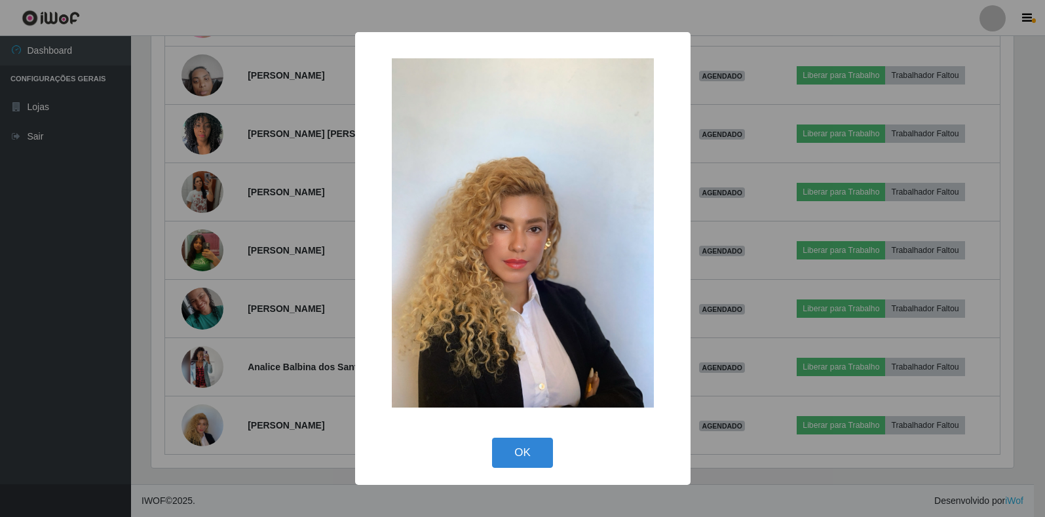
click at [202, 416] on div "× OK Cancel" at bounding box center [522, 258] width 1045 height 517
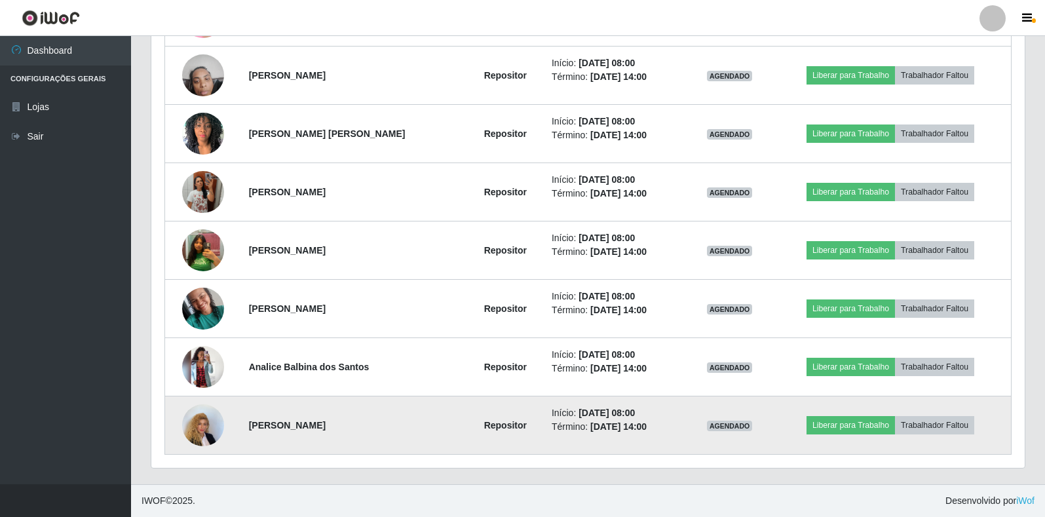
click at [200, 414] on img at bounding box center [203, 425] width 42 height 56
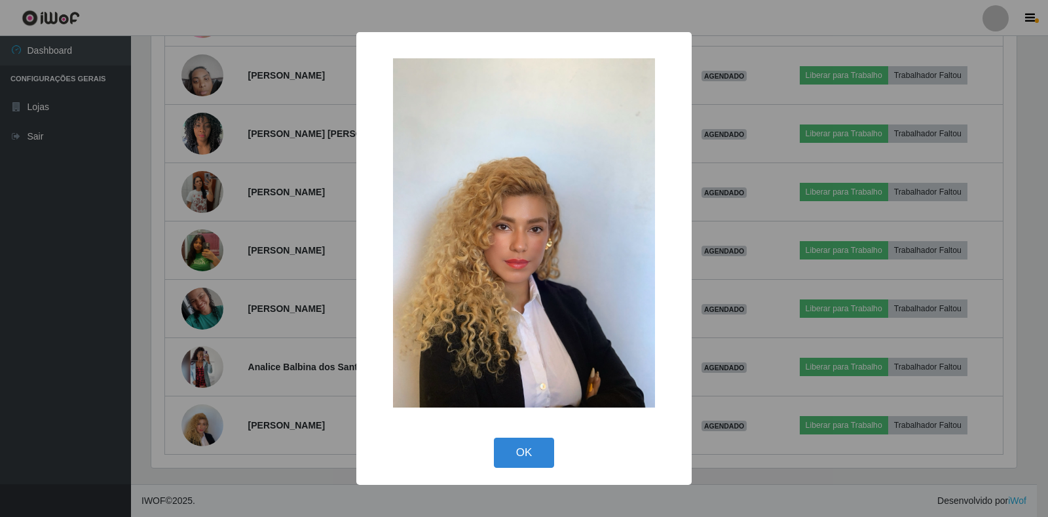
click at [216, 391] on div "× OK Cancel" at bounding box center [524, 258] width 1048 height 517
